Goal: Information Seeking & Learning: Understand process/instructions

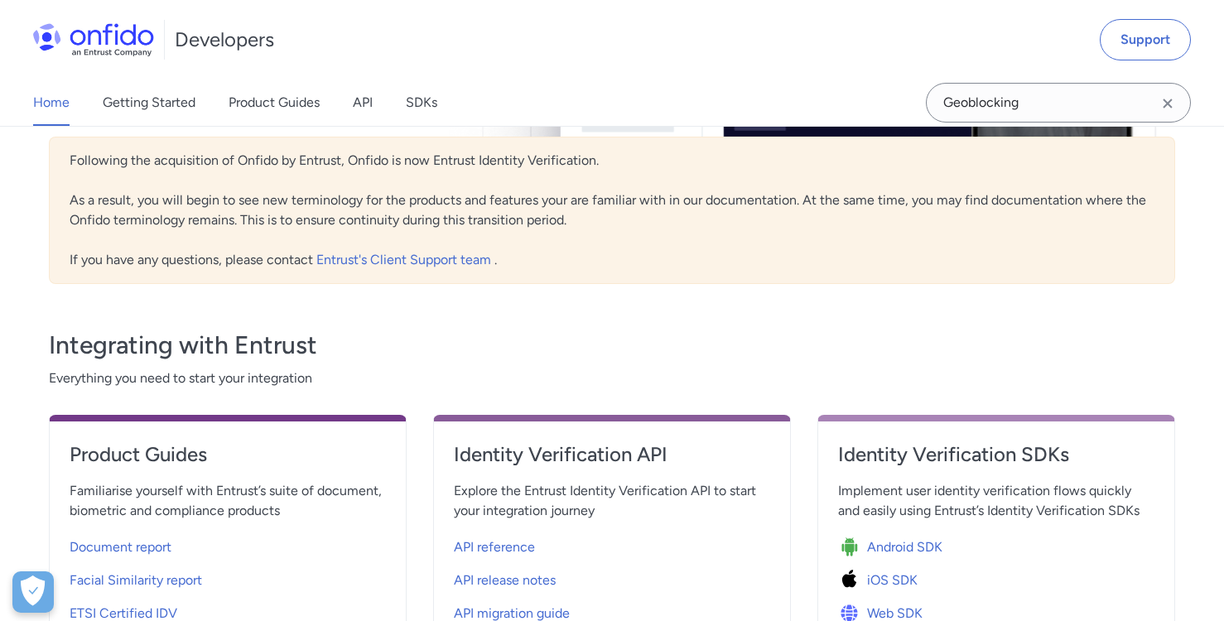
scroll to position [467, 0]
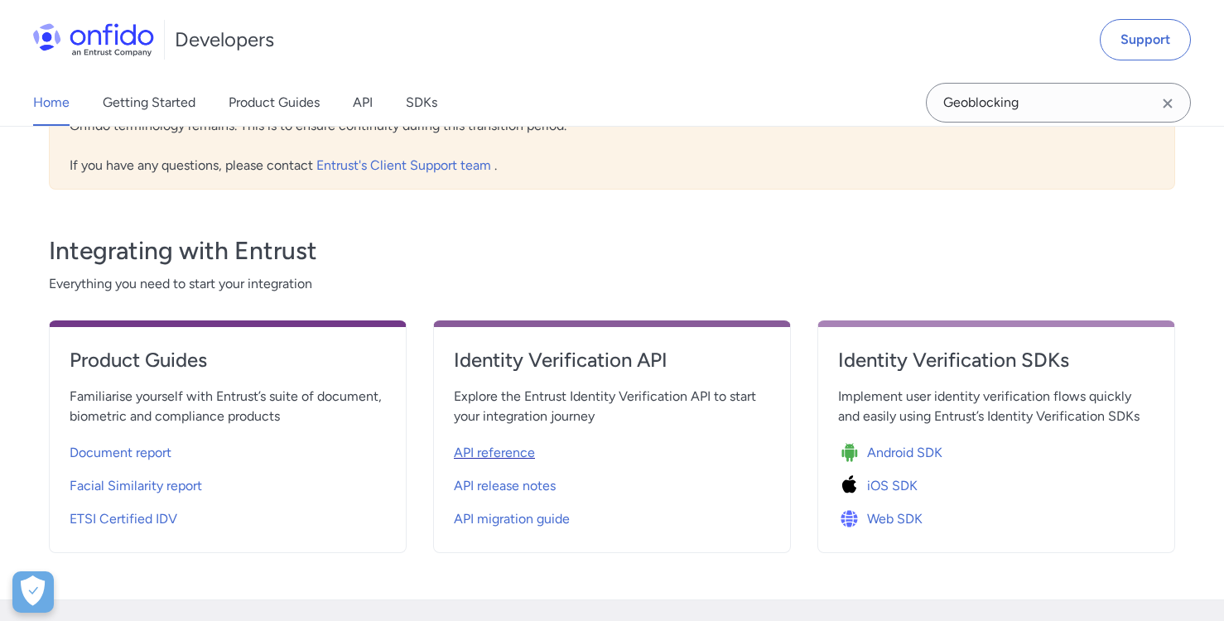
click at [537, 459] on div "API reference" at bounding box center [612, 453] width 316 height 26
select select "http"
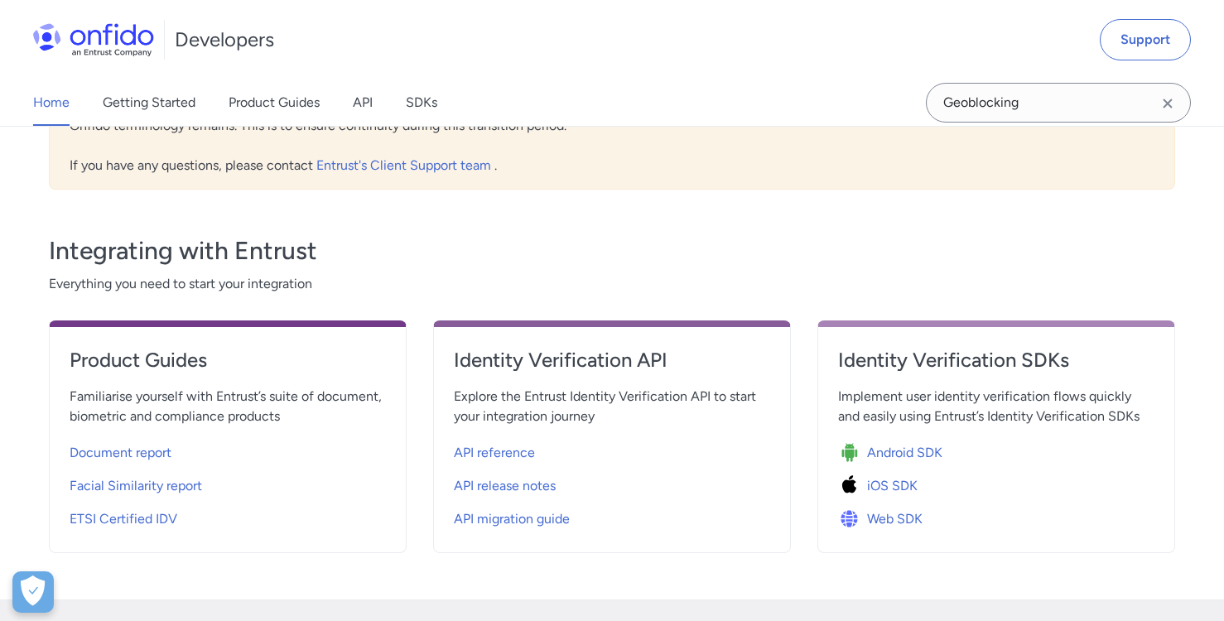
select select "http"
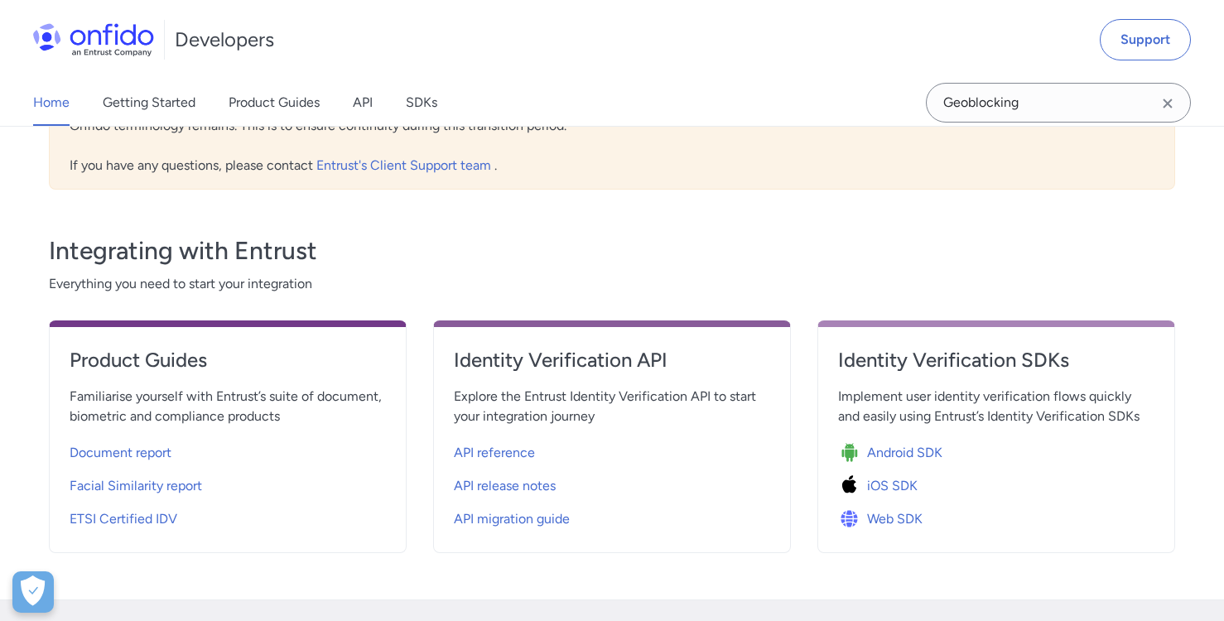
select select "http"
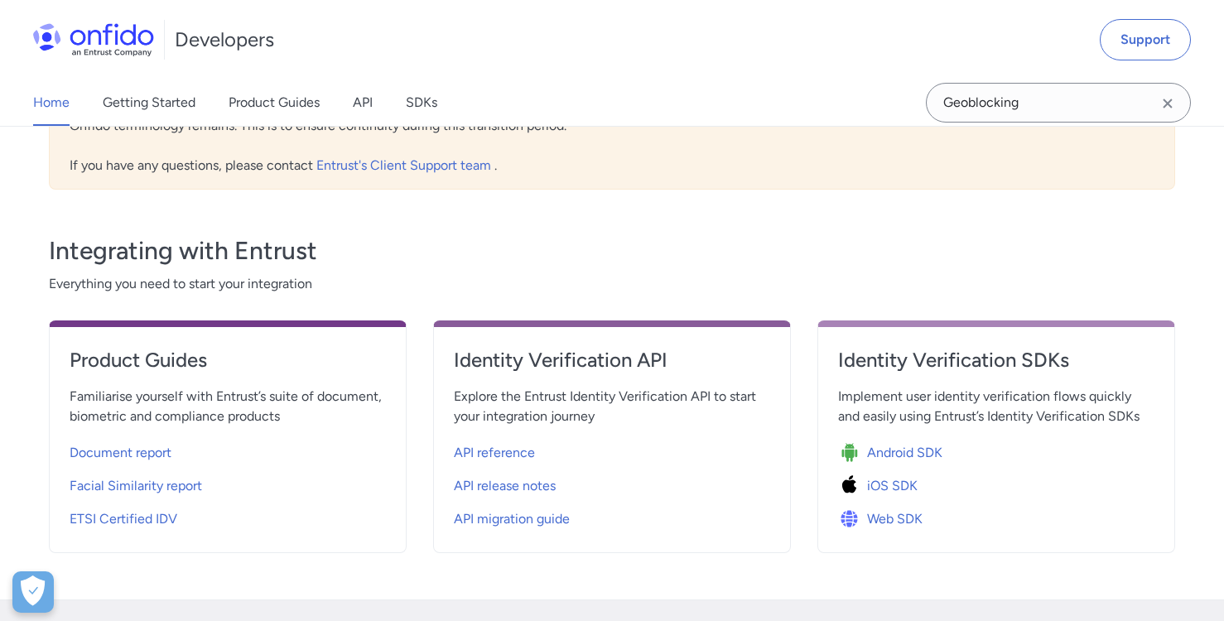
select select "http"
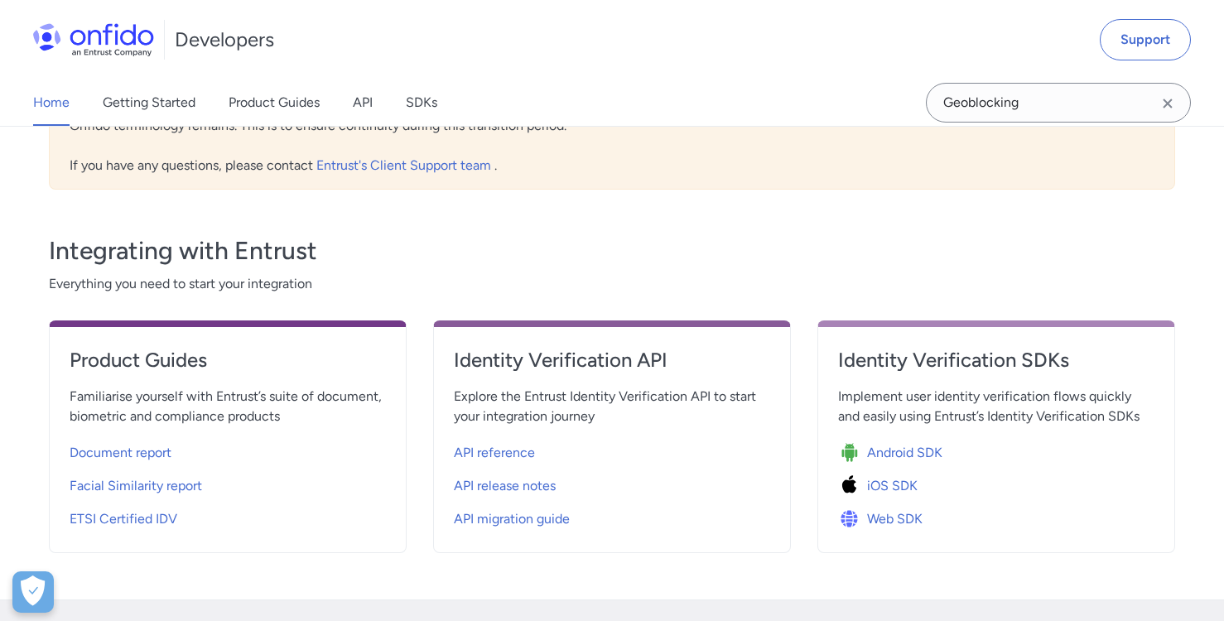
select select "http"
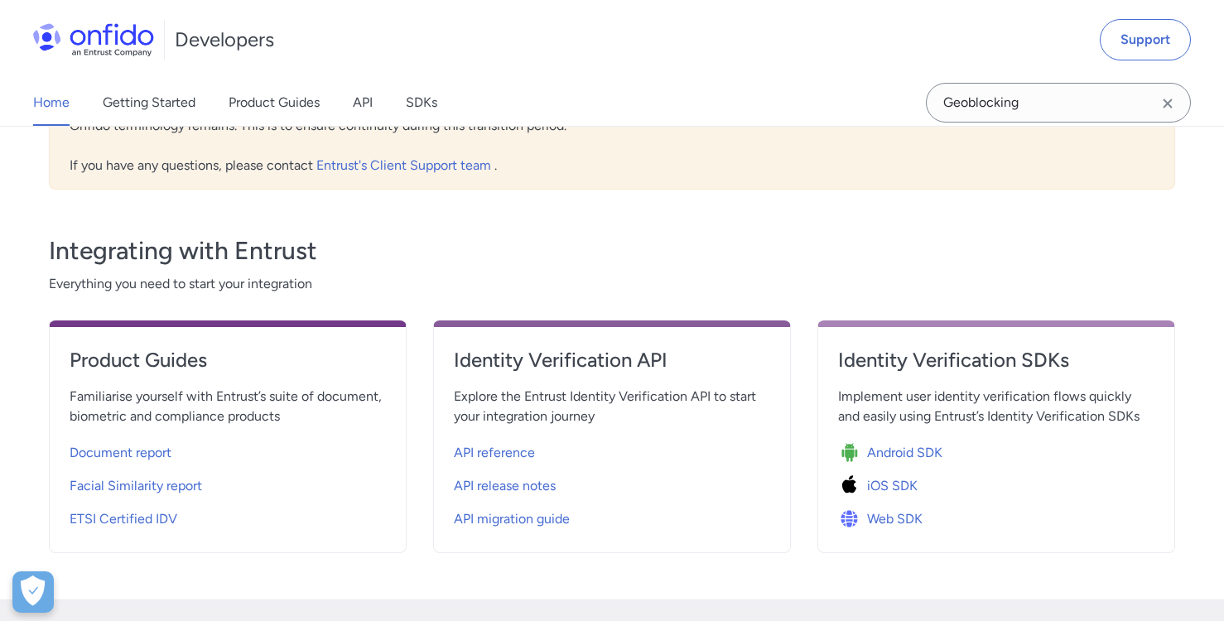
select select "http"
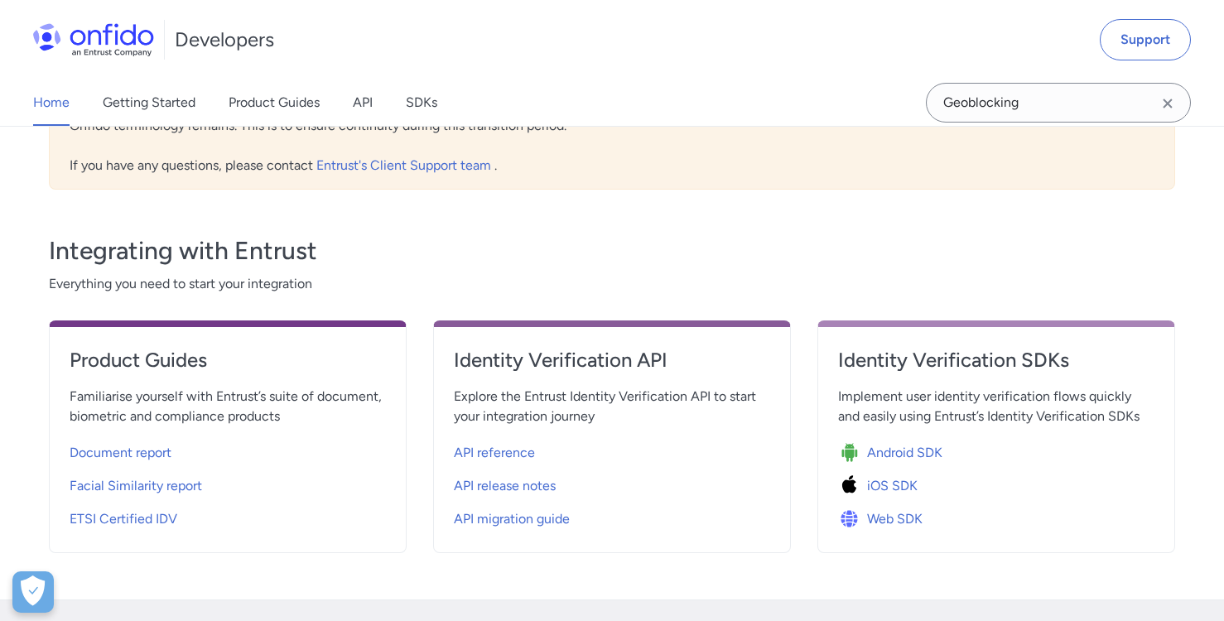
select select "http"
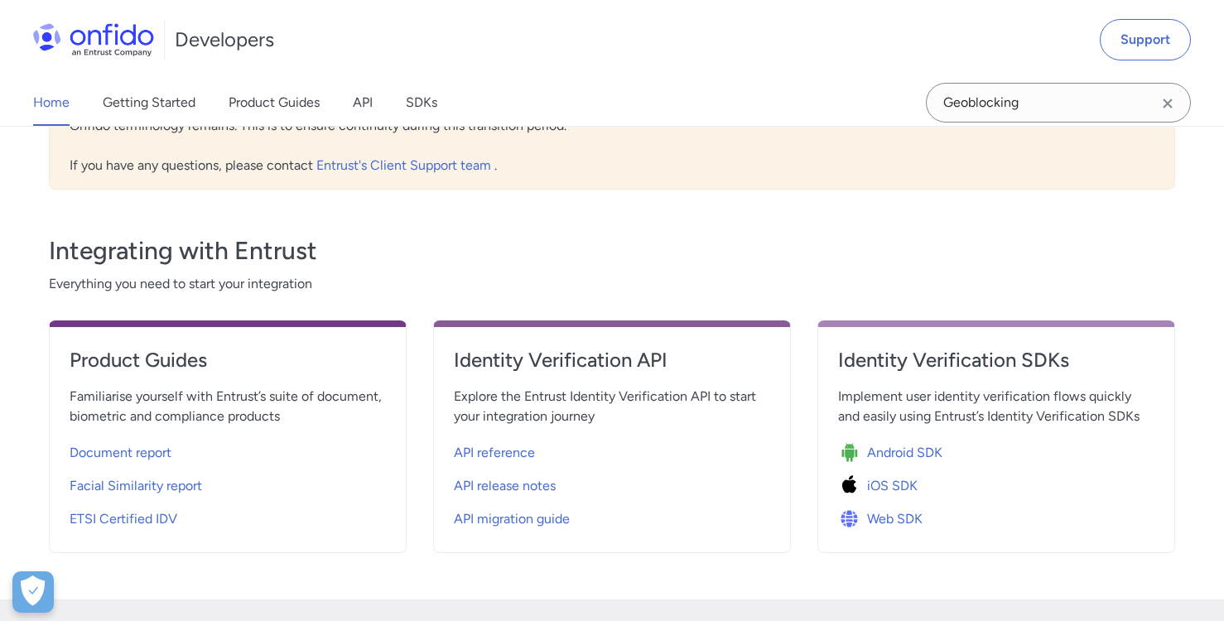
select select "http"
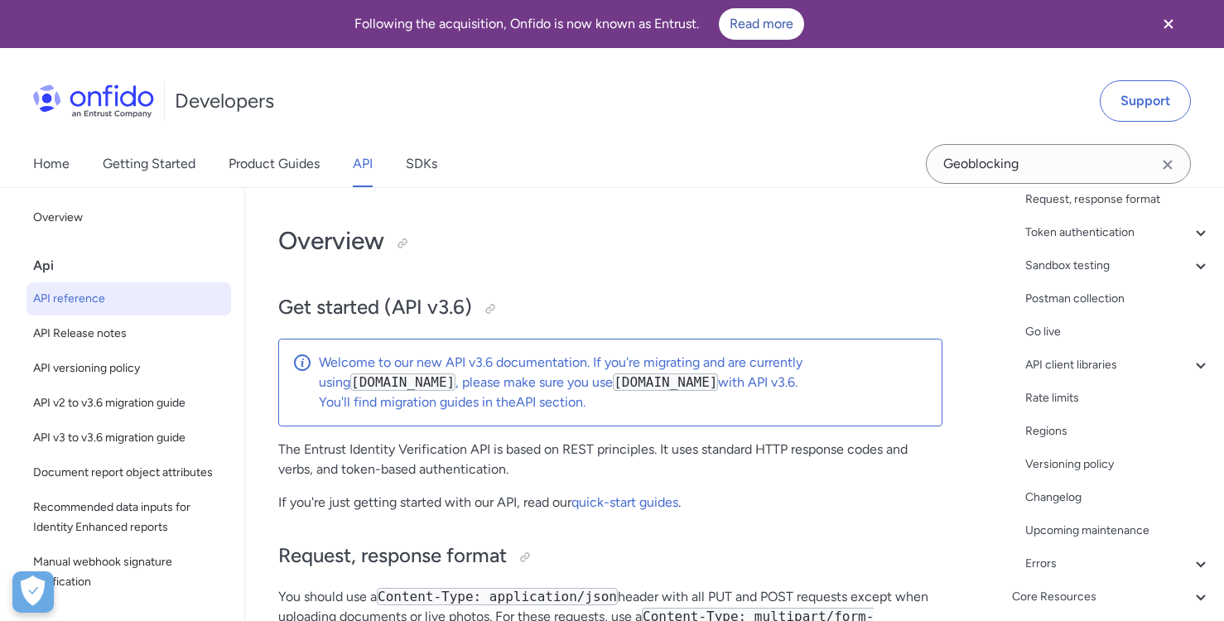
scroll to position [221, 0]
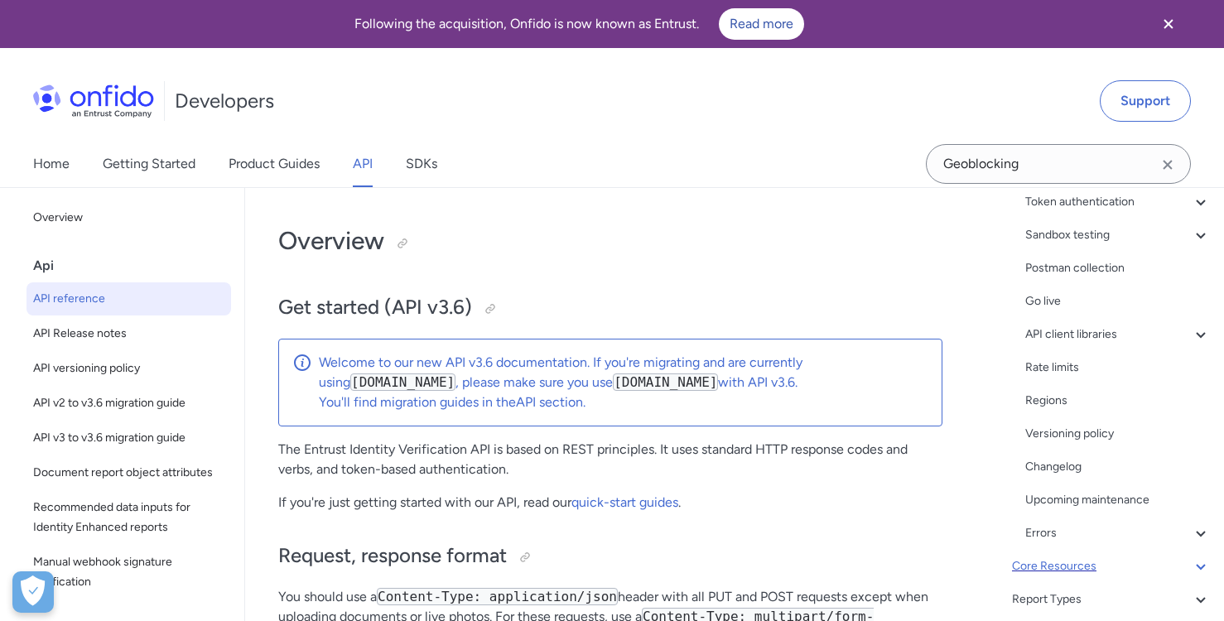
click at [1061, 567] on div "Core Resources" at bounding box center [1111, 566] width 199 height 20
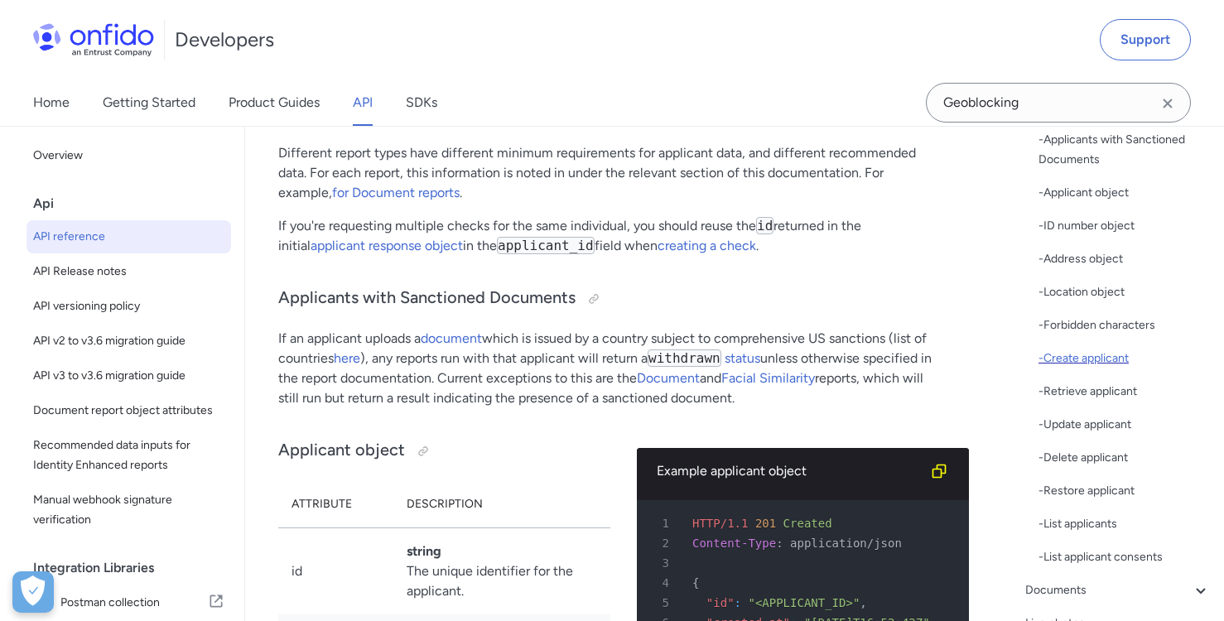
click at [1087, 362] on div "- Create applicant" at bounding box center [1124, 359] width 172 height 20
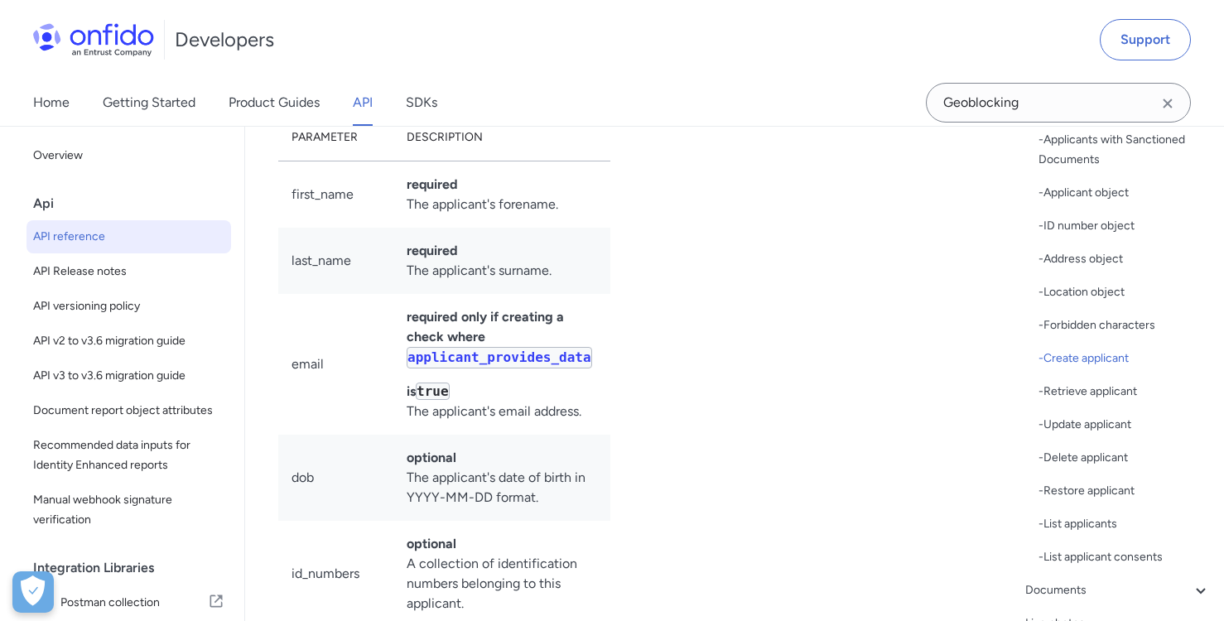
select select "bash"
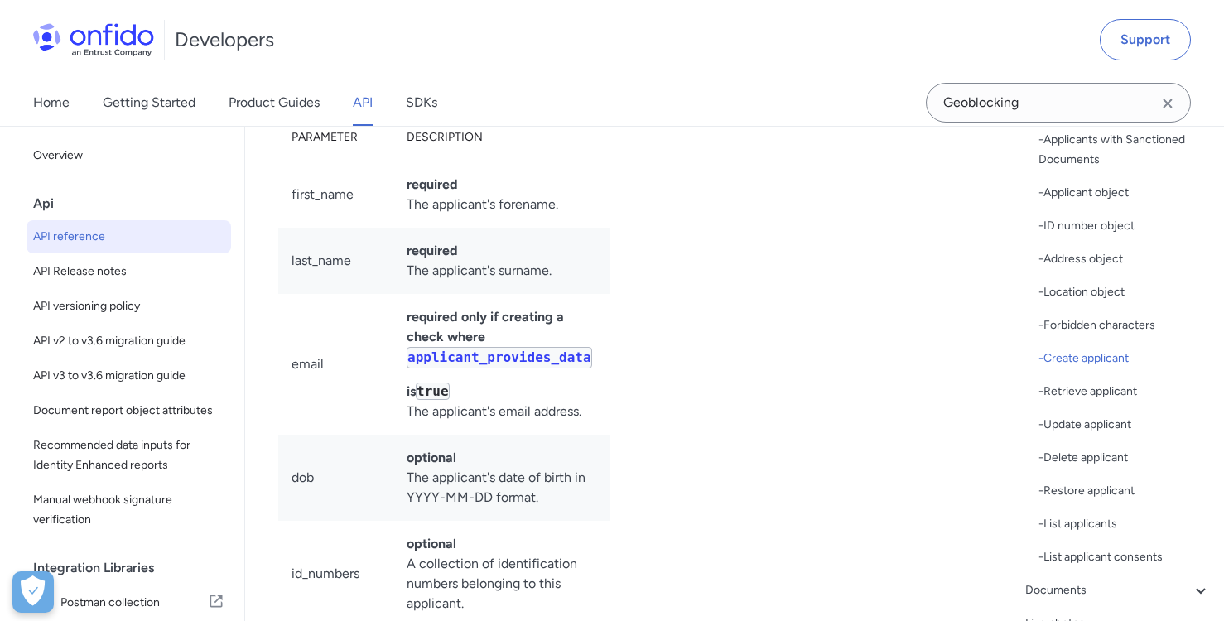
select select "bash"
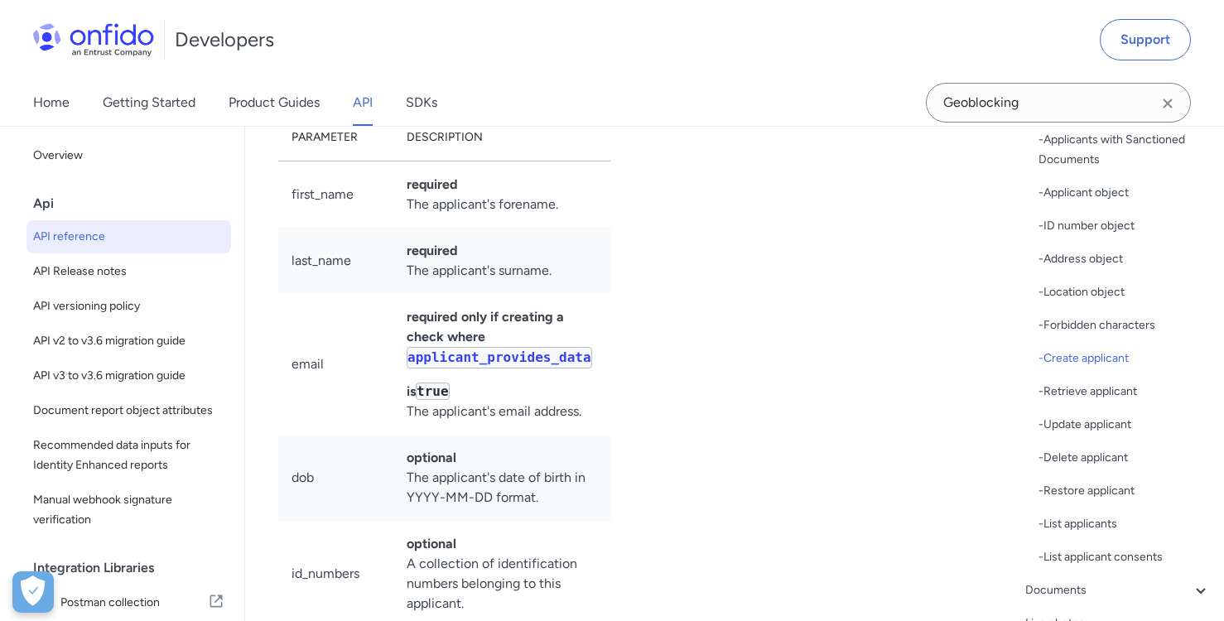
select select "bash"
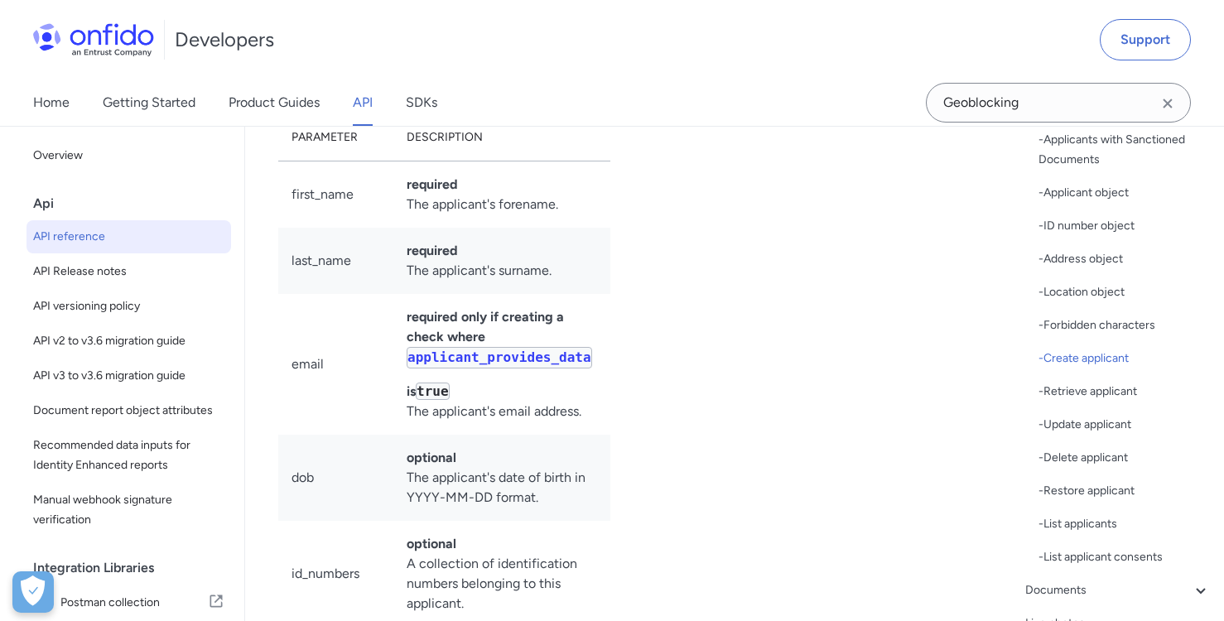
select select "bash"
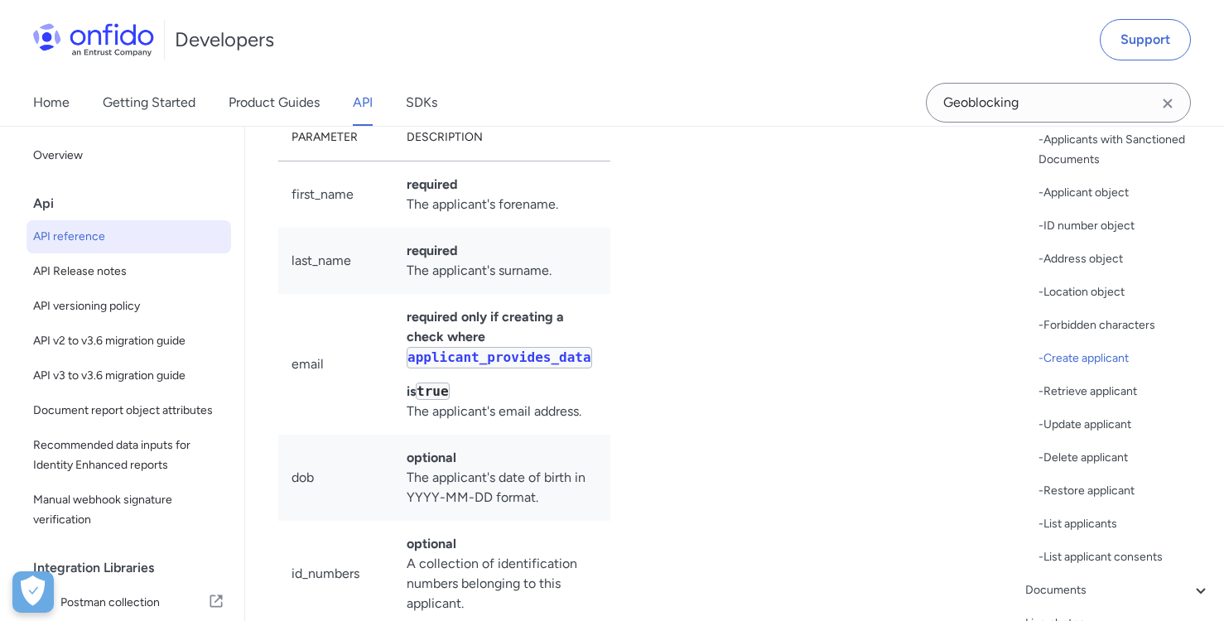
select select "bash"
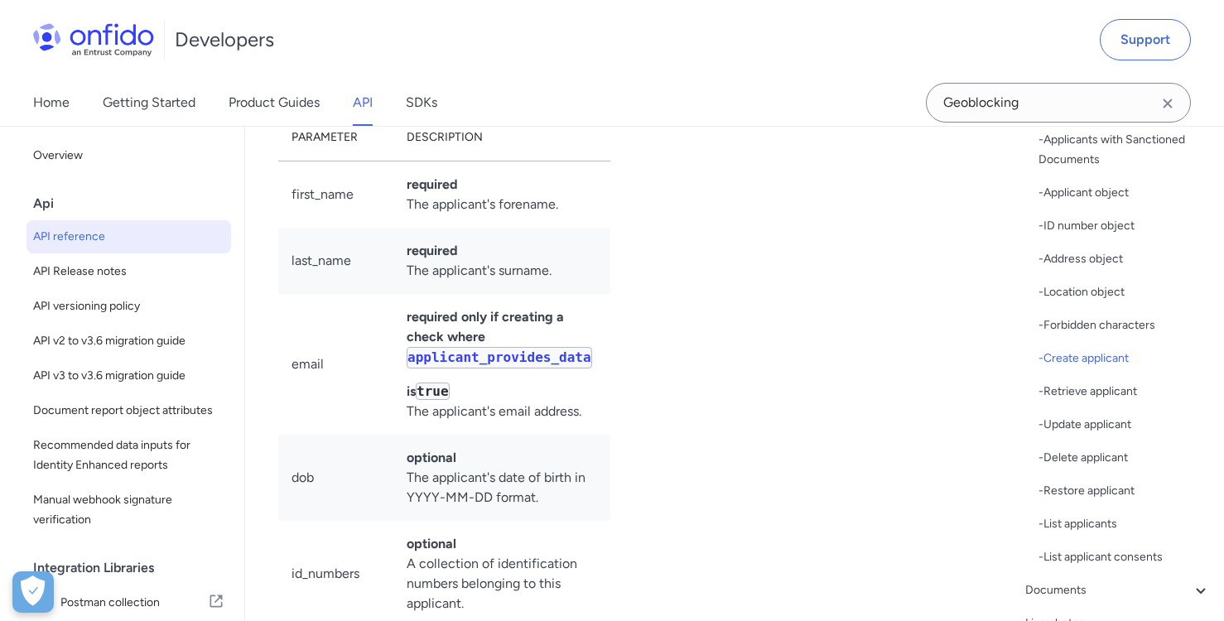
select select "bash"
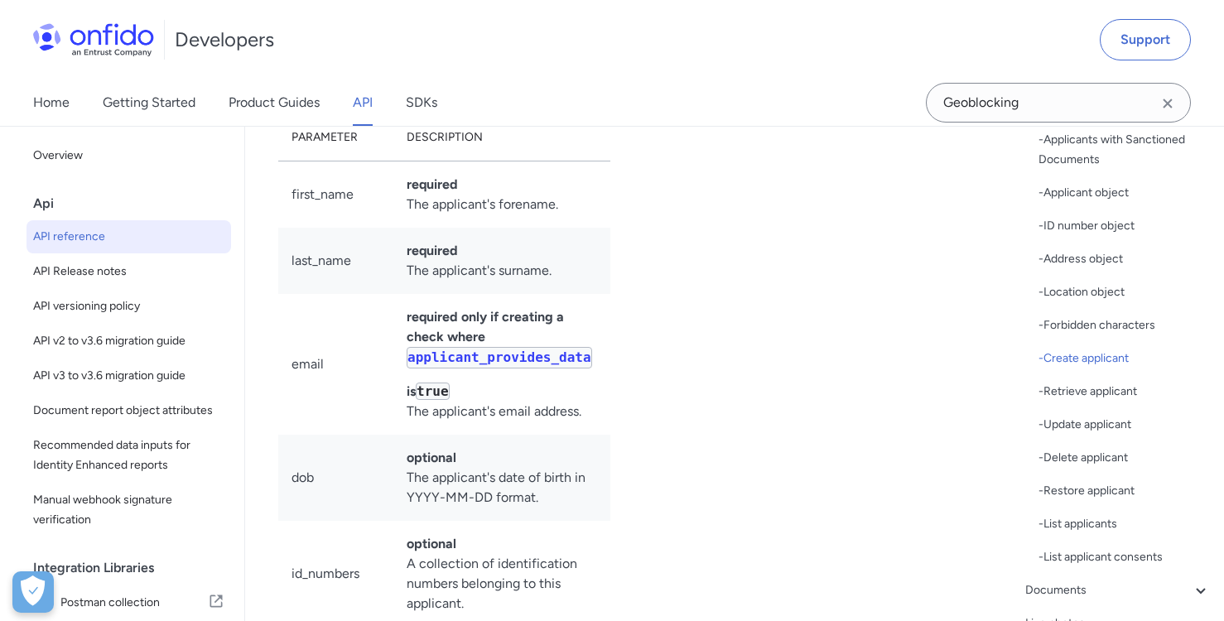
select select "bash"
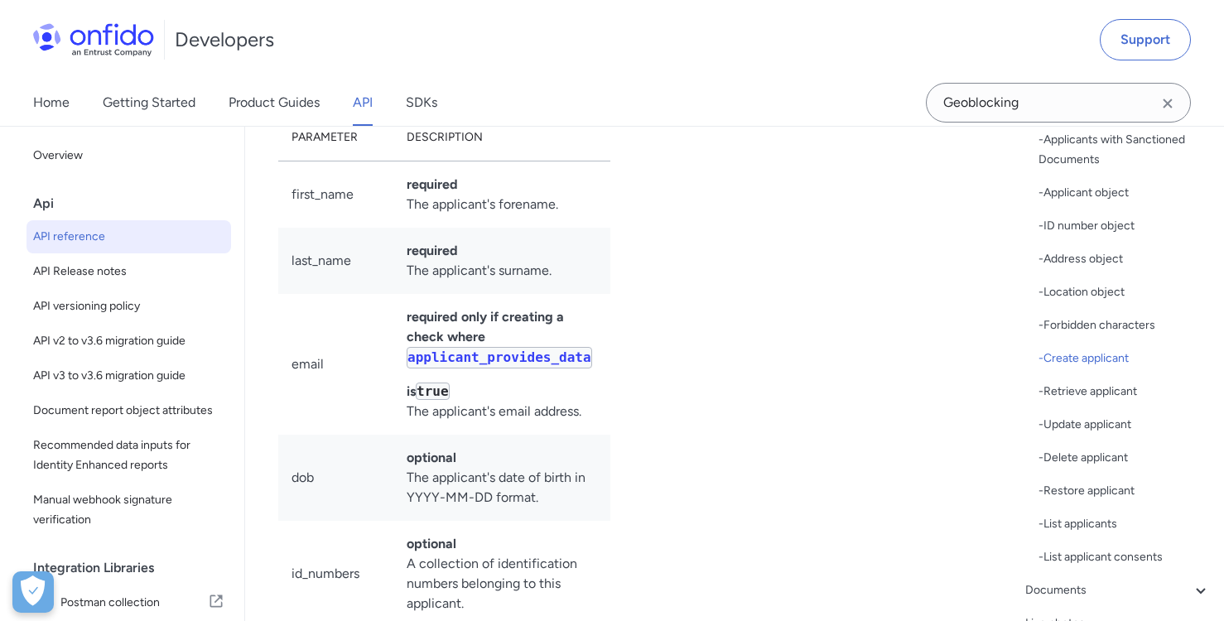
select select "bash"
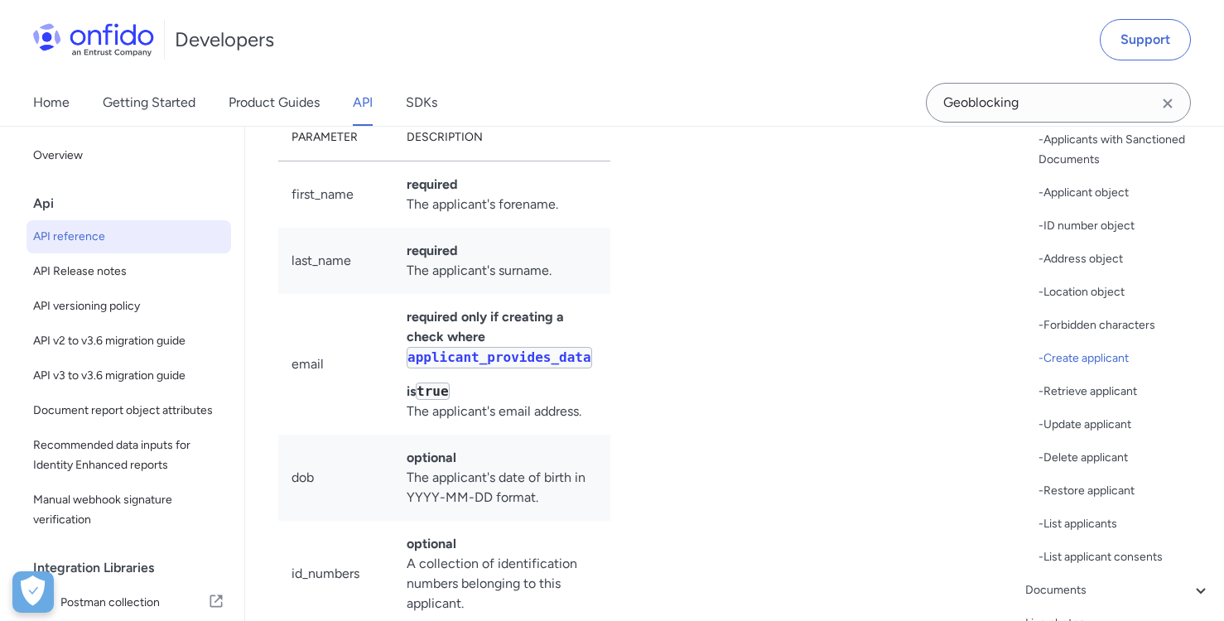
select select "bash"
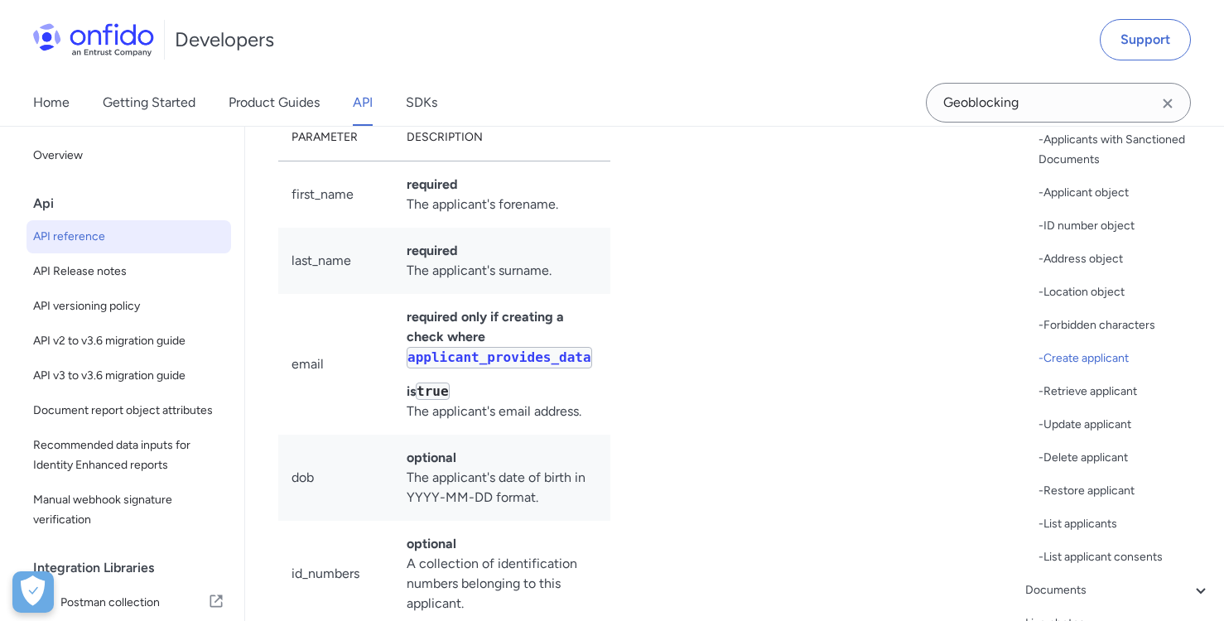
select select "bash"
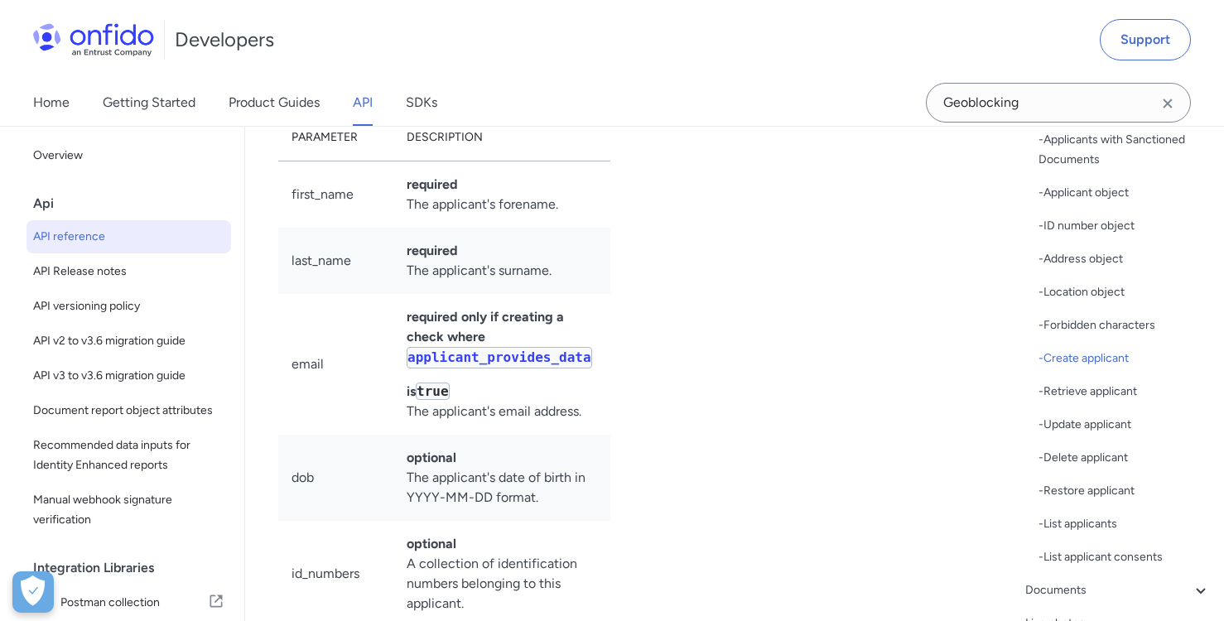
select select "bash"
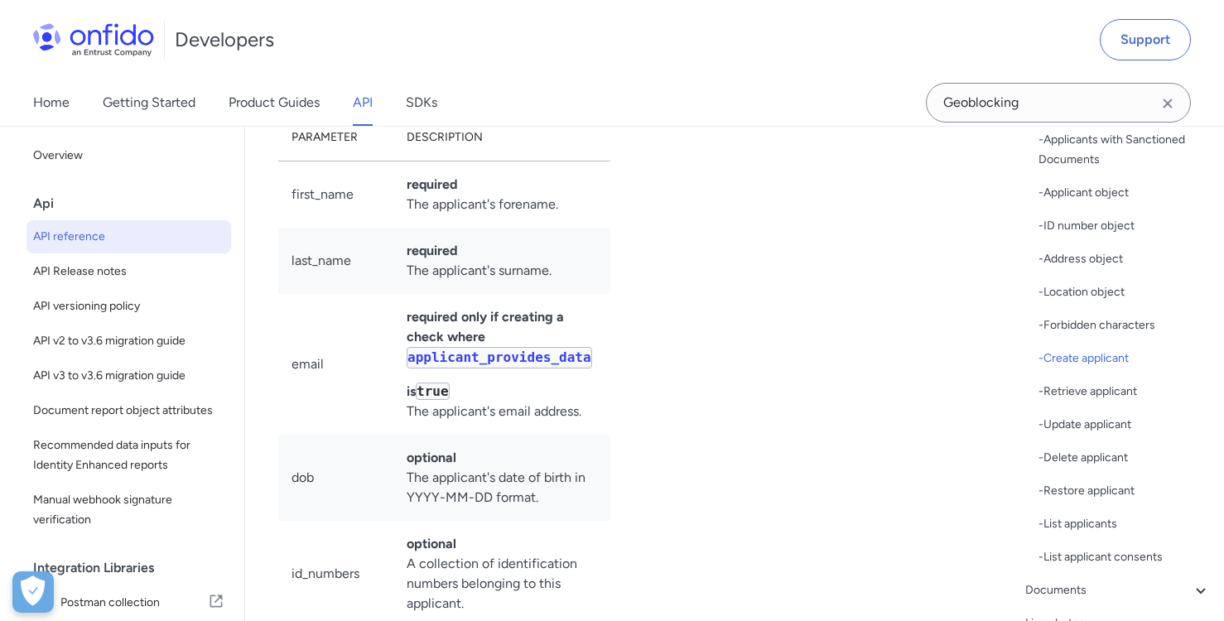
select select "bash"
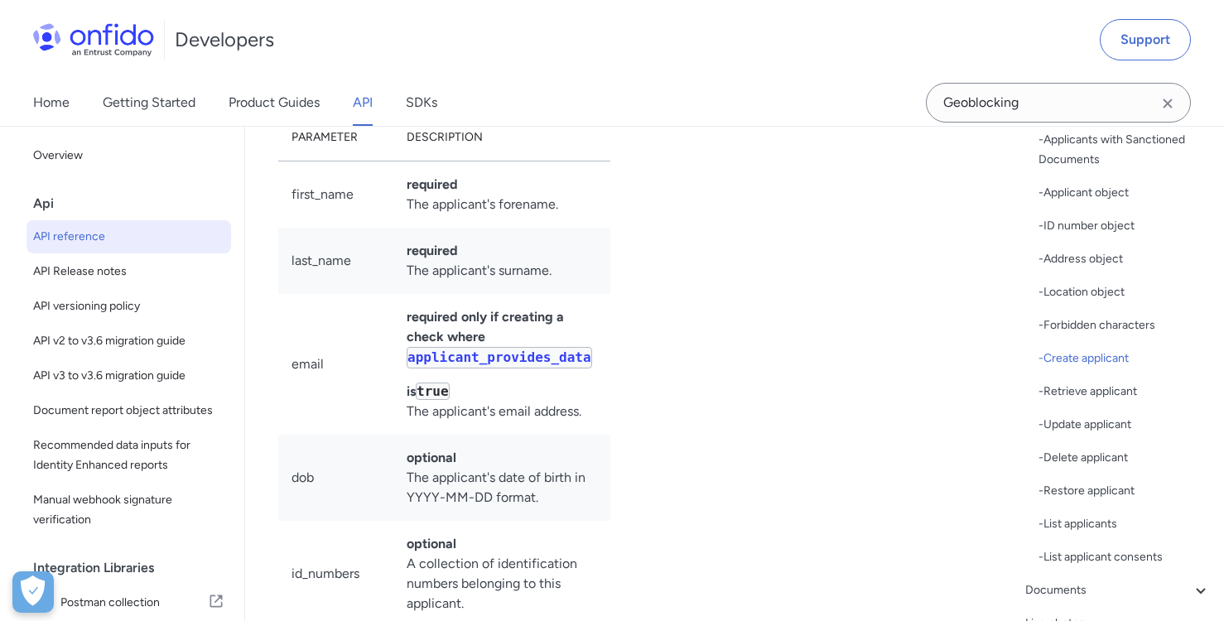
select select "bash"
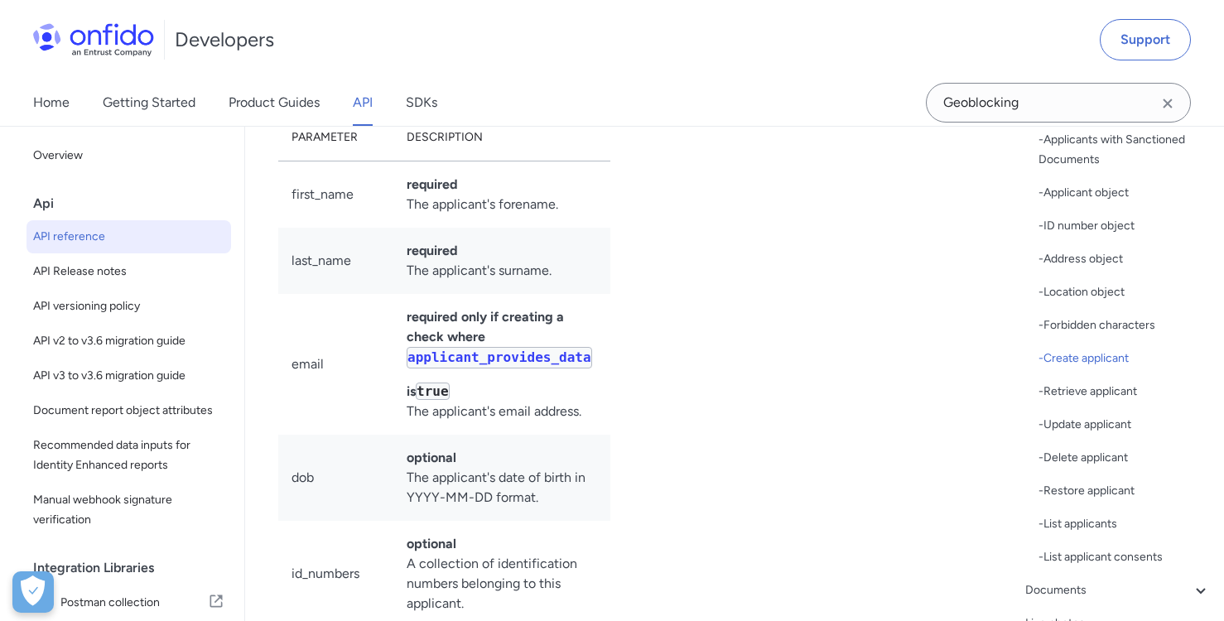
select select "bash"
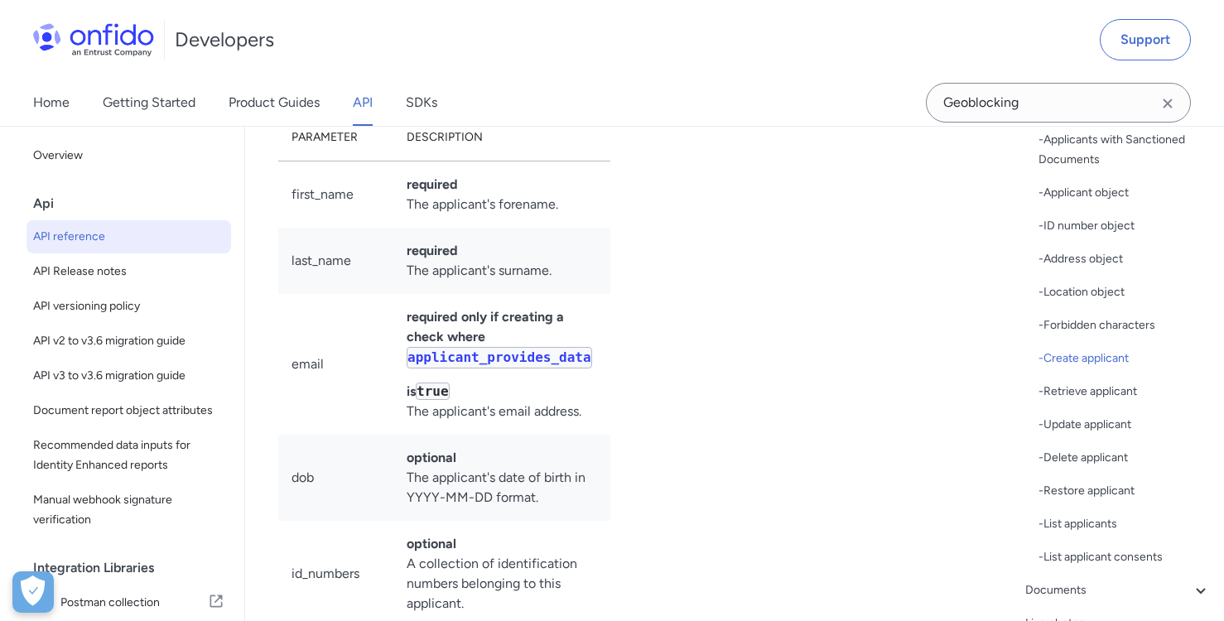
select select "bash"
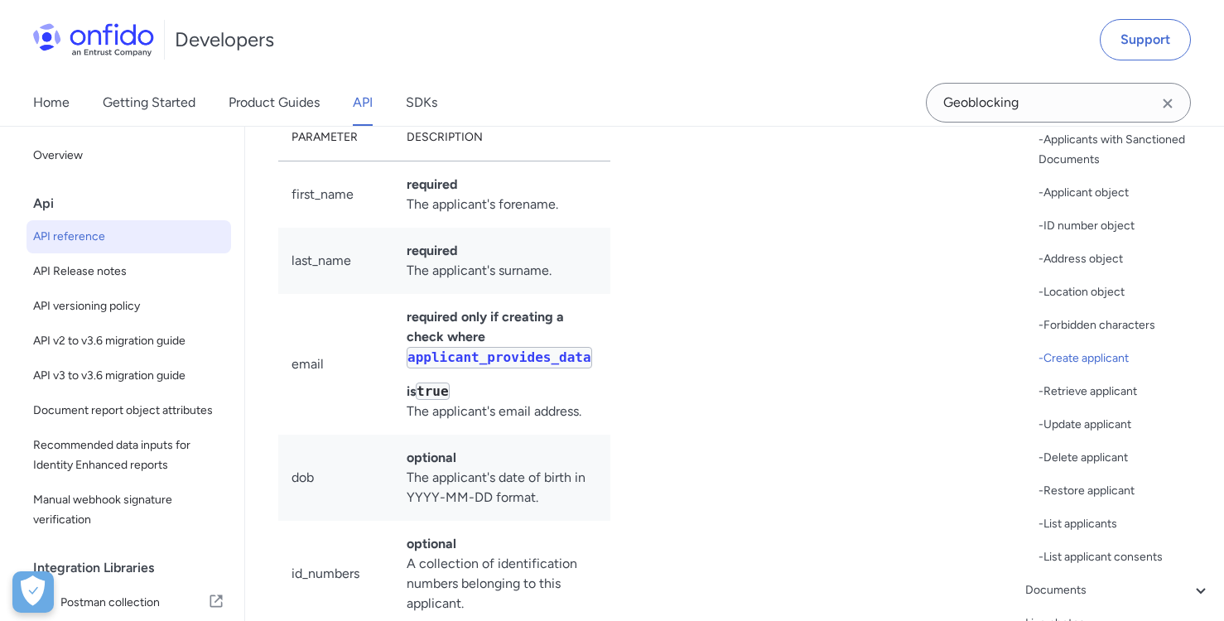
select select "bash"
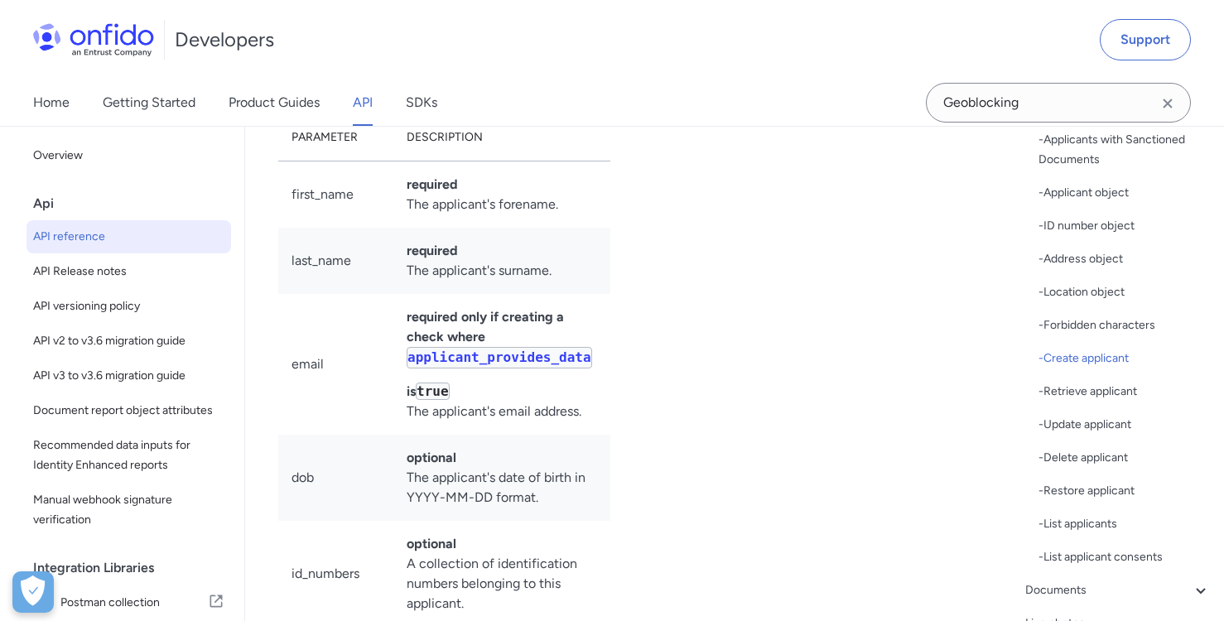
select select "bash"
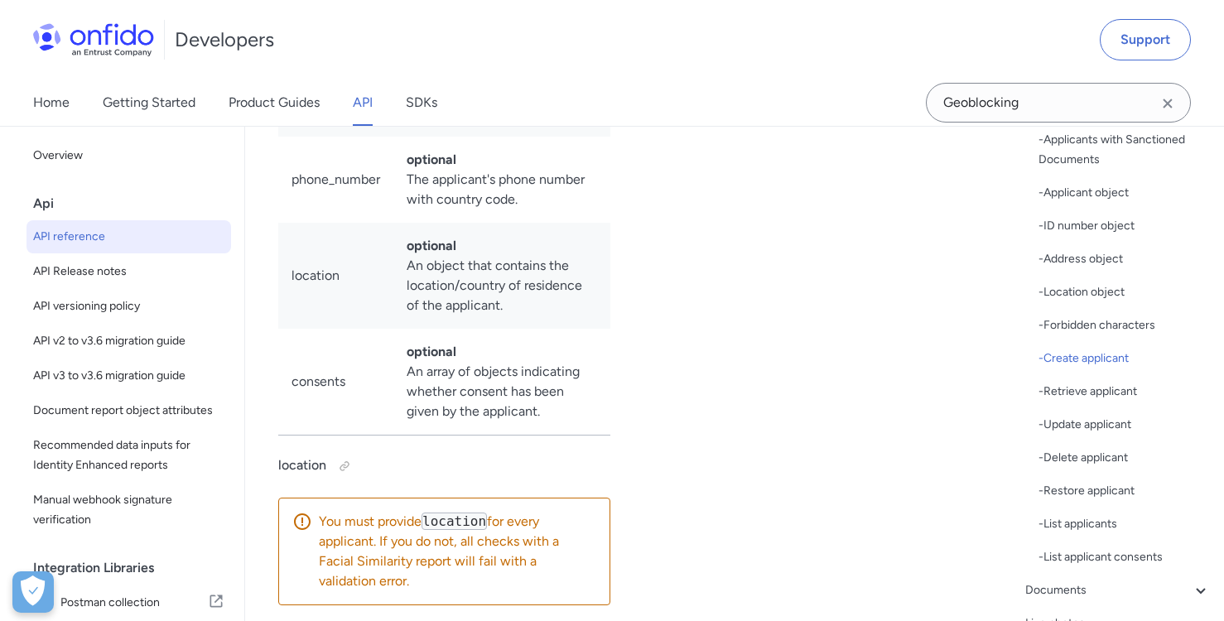
scroll to position [22759, 0]
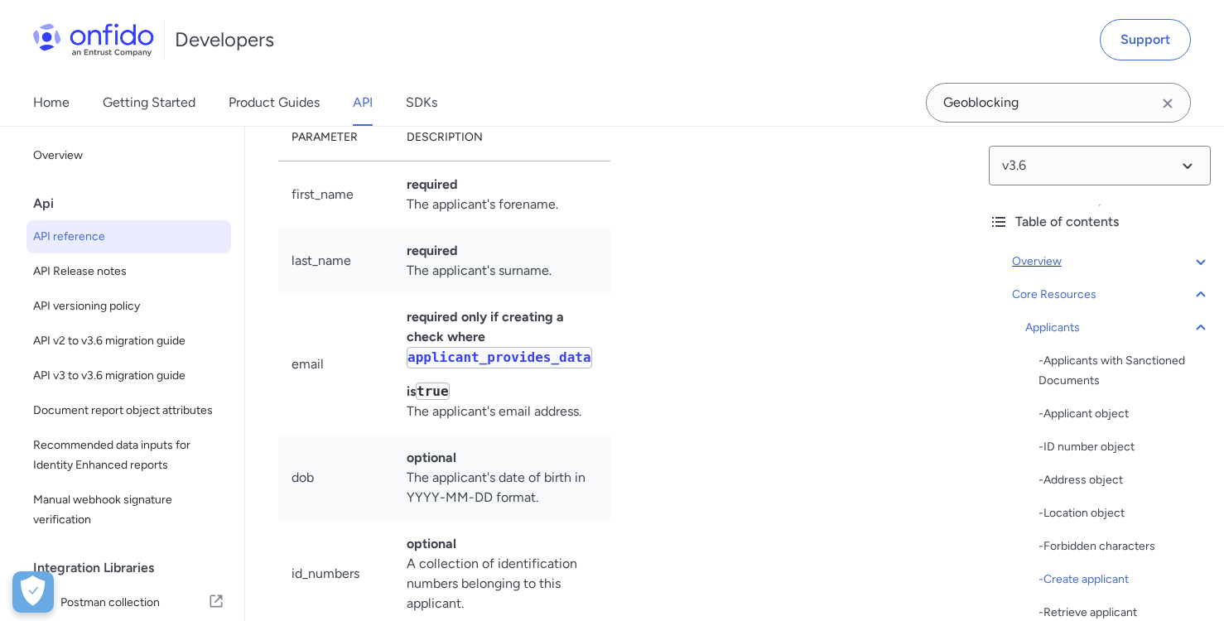
click at [1067, 261] on div "Overview" at bounding box center [1111, 262] width 199 height 20
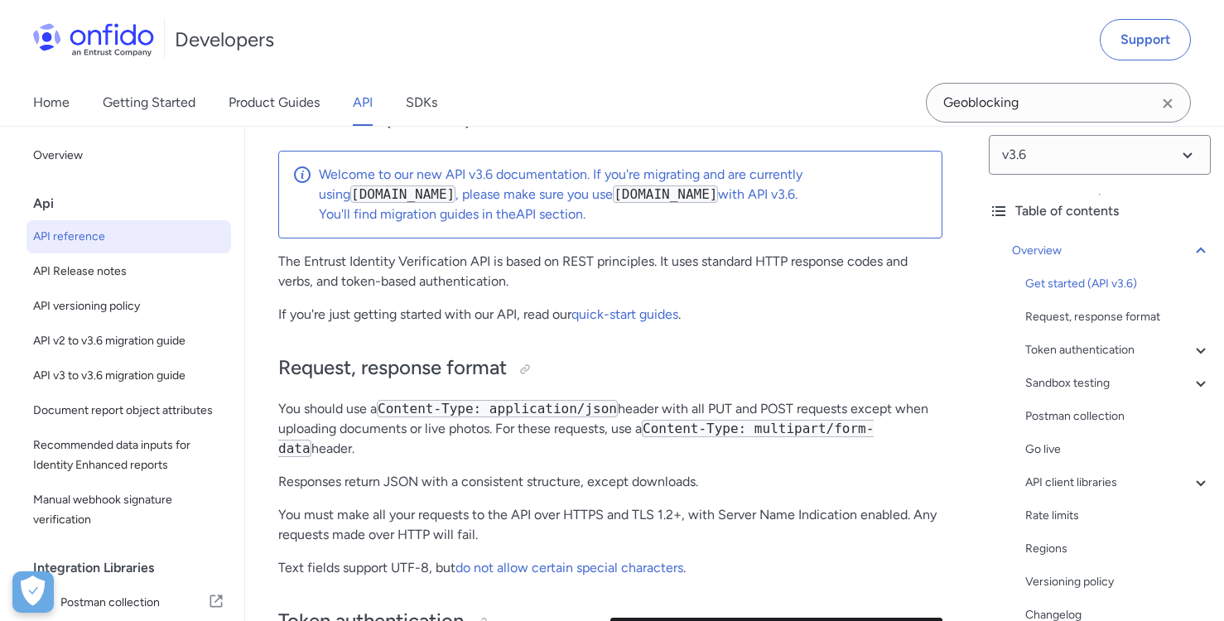
scroll to position [12, 0]
click at [1108, 284] on div "Get started (API v3.6)" at bounding box center [1117, 283] width 185 height 20
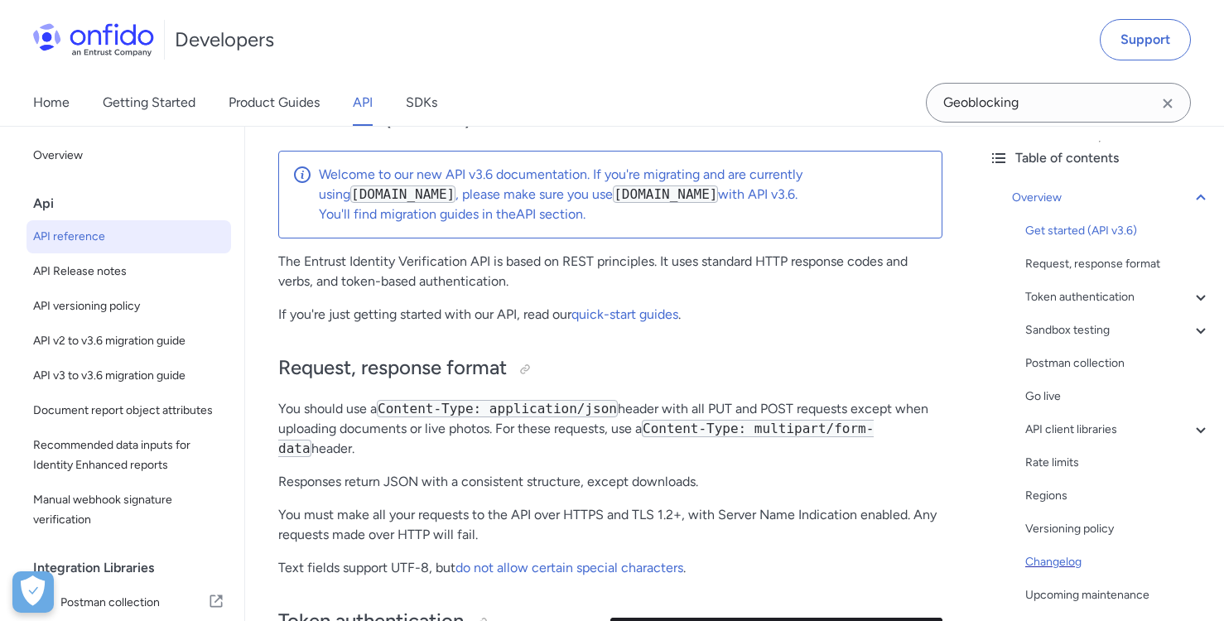
scroll to position [65, 0]
click at [1086, 528] on div "Versioning policy" at bounding box center [1117, 528] width 185 height 20
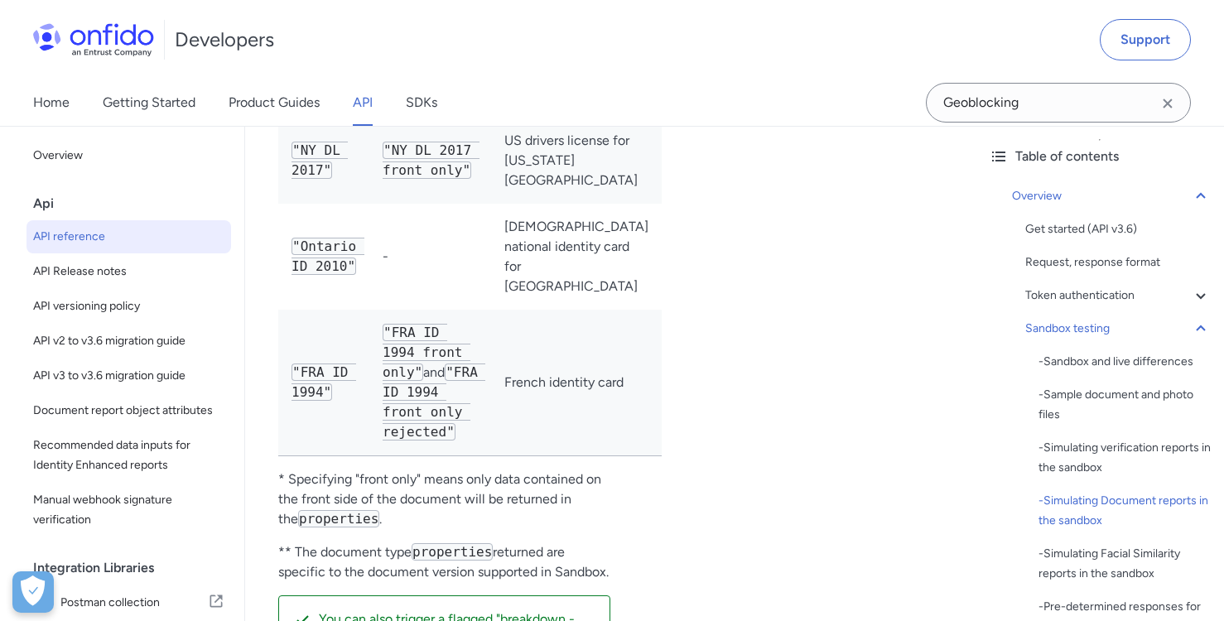
scroll to position [5935, 0]
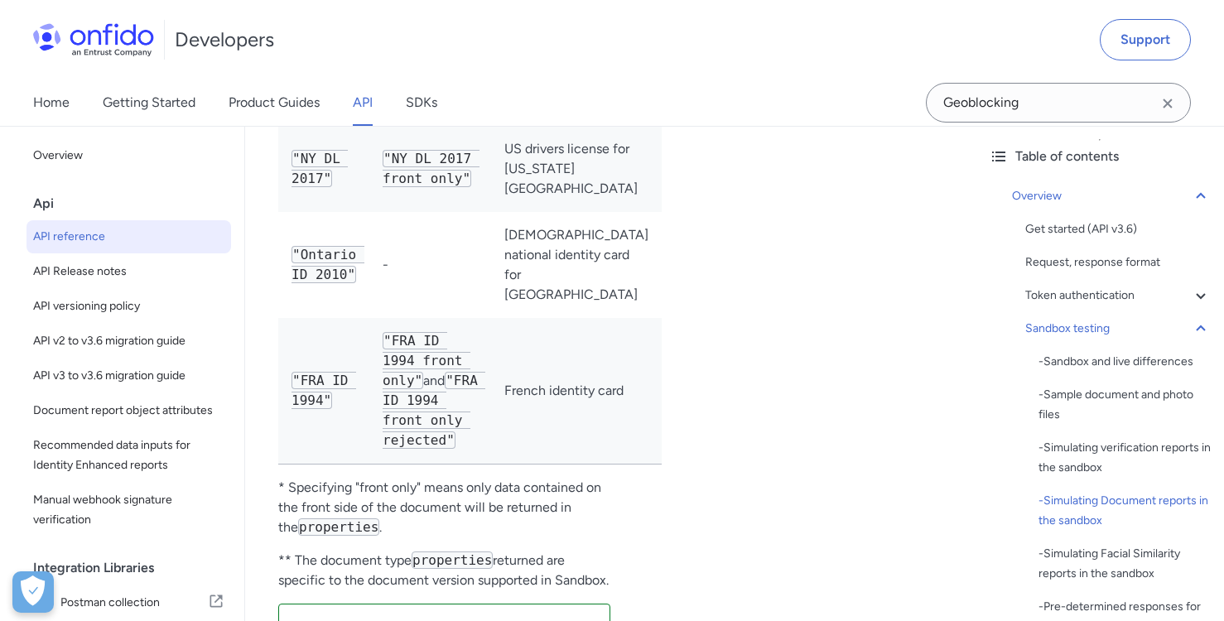
click at [48, 200] on div "Api" at bounding box center [135, 203] width 205 height 33
click at [47, 205] on div "Api" at bounding box center [135, 203] width 205 height 33
click at [1110, 227] on div "Get started (API v3.6)" at bounding box center [1117, 229] width 185 height 20
